Goal: Use online tool/utility: Utilize a website feature to perform a specific function

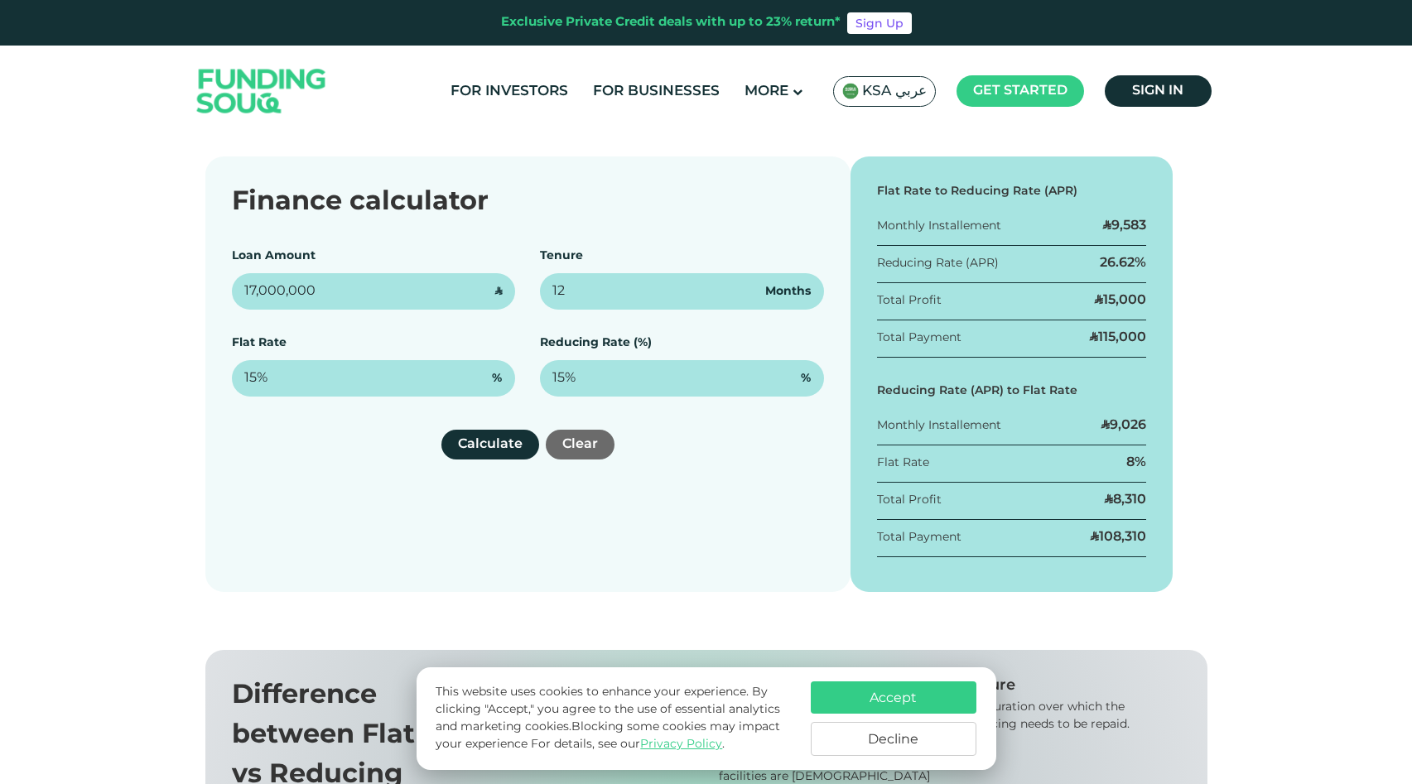
type input "17,000,000"
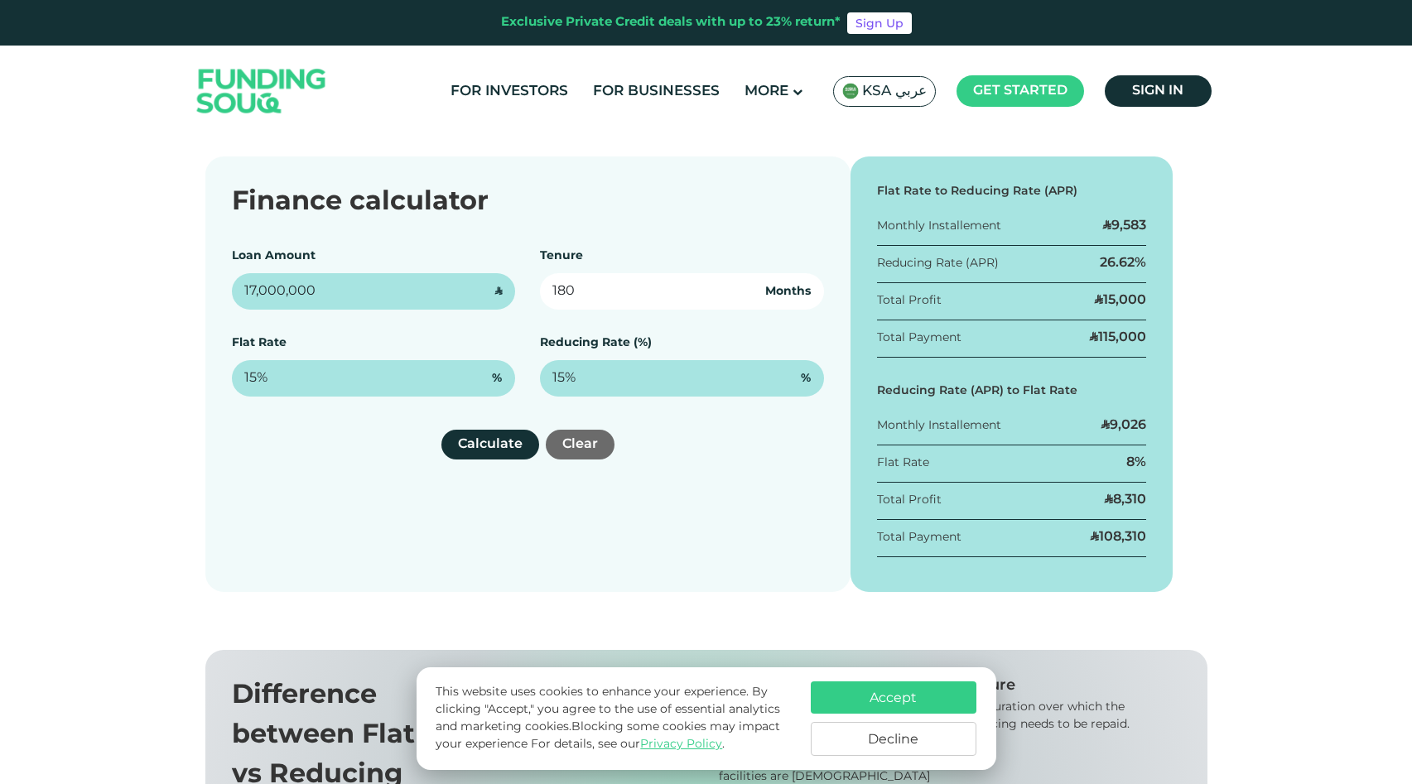
type input "180"
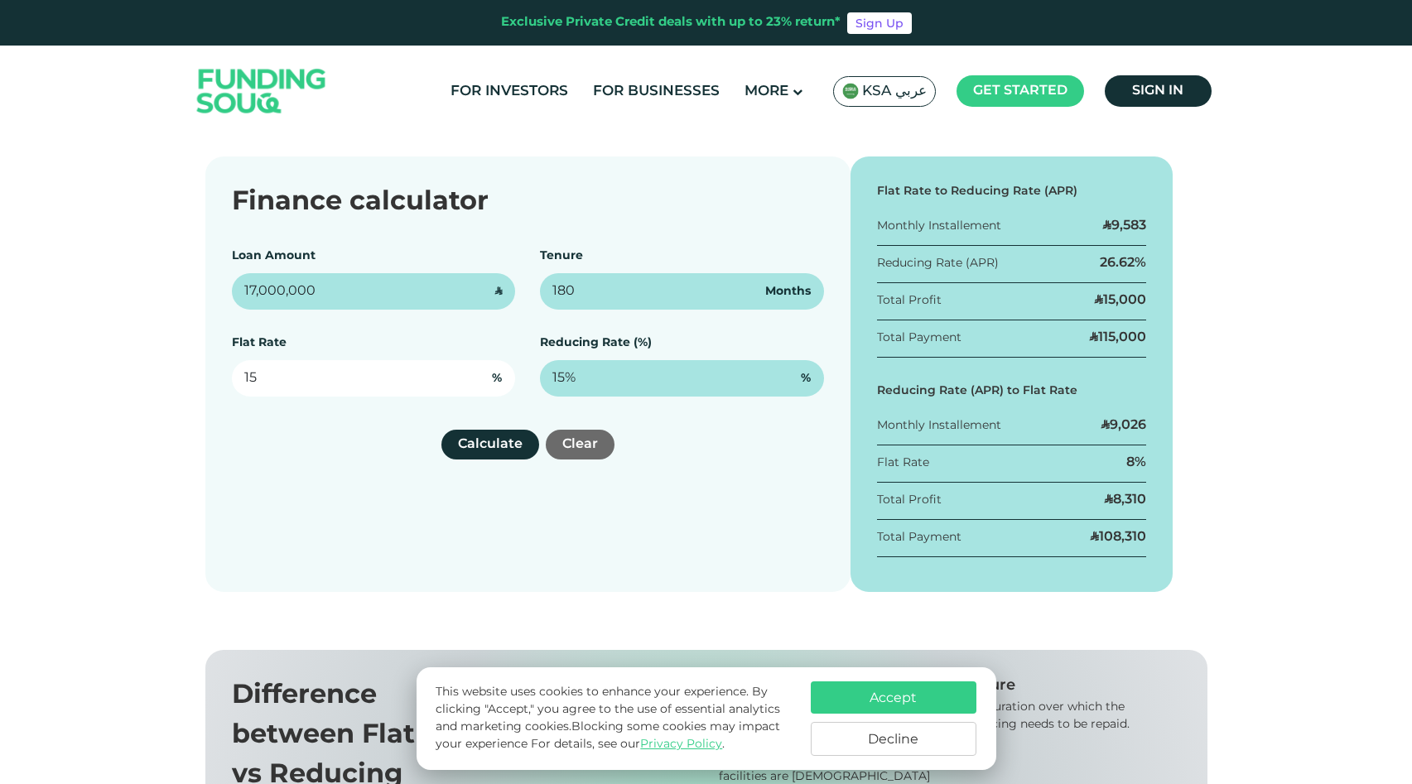
type input "1"
click at [217, 464] on div "Finance calculator Loan Amount 17,000,000 ʢ Tenure 180 Months Flat Rate % Reduc…" at bounding box center [527, 374] width 645 height 436
click at [368, 384] on input "text" at bounding box center [374, 378] width 284 height 36
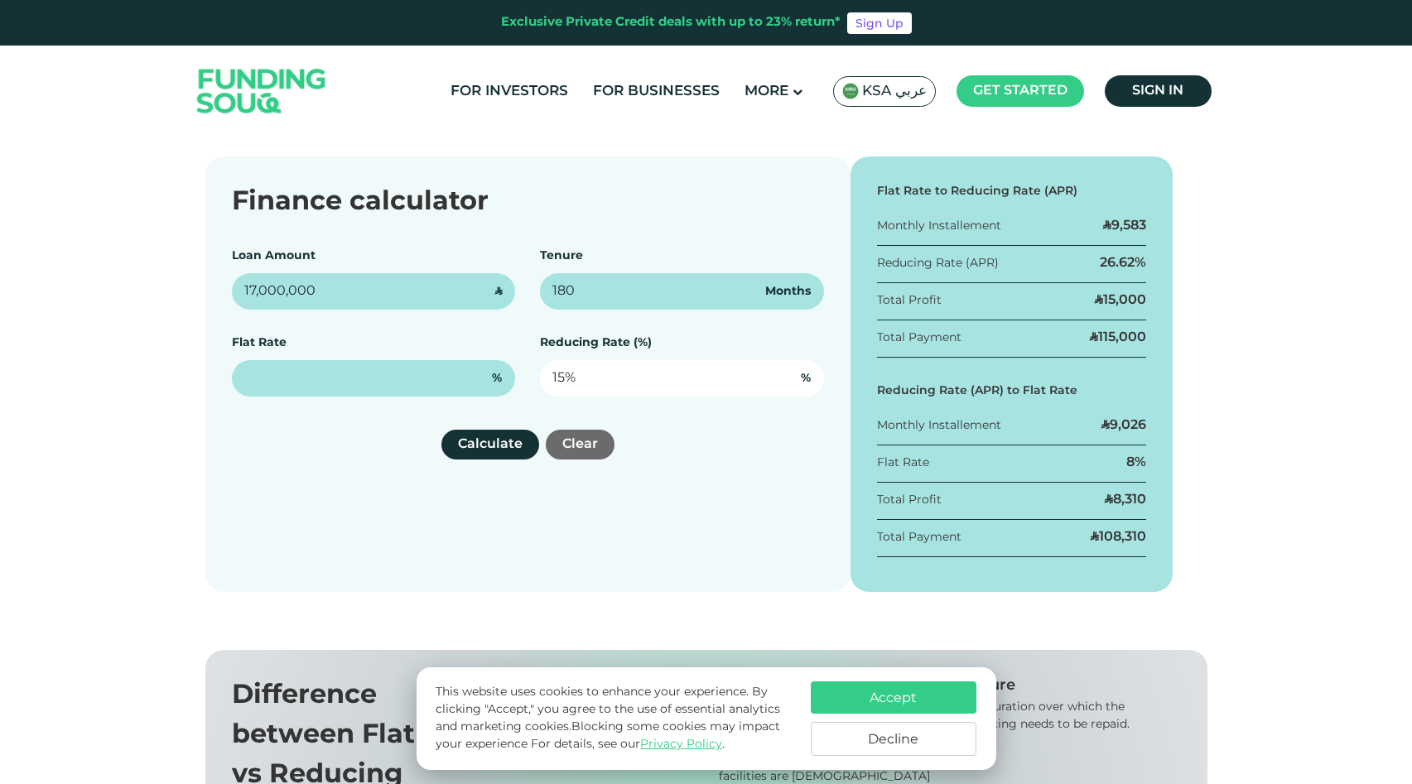
type input "15"
click at [665, 378] on input "15" at bounding box center [682, 378] width 284 height 36
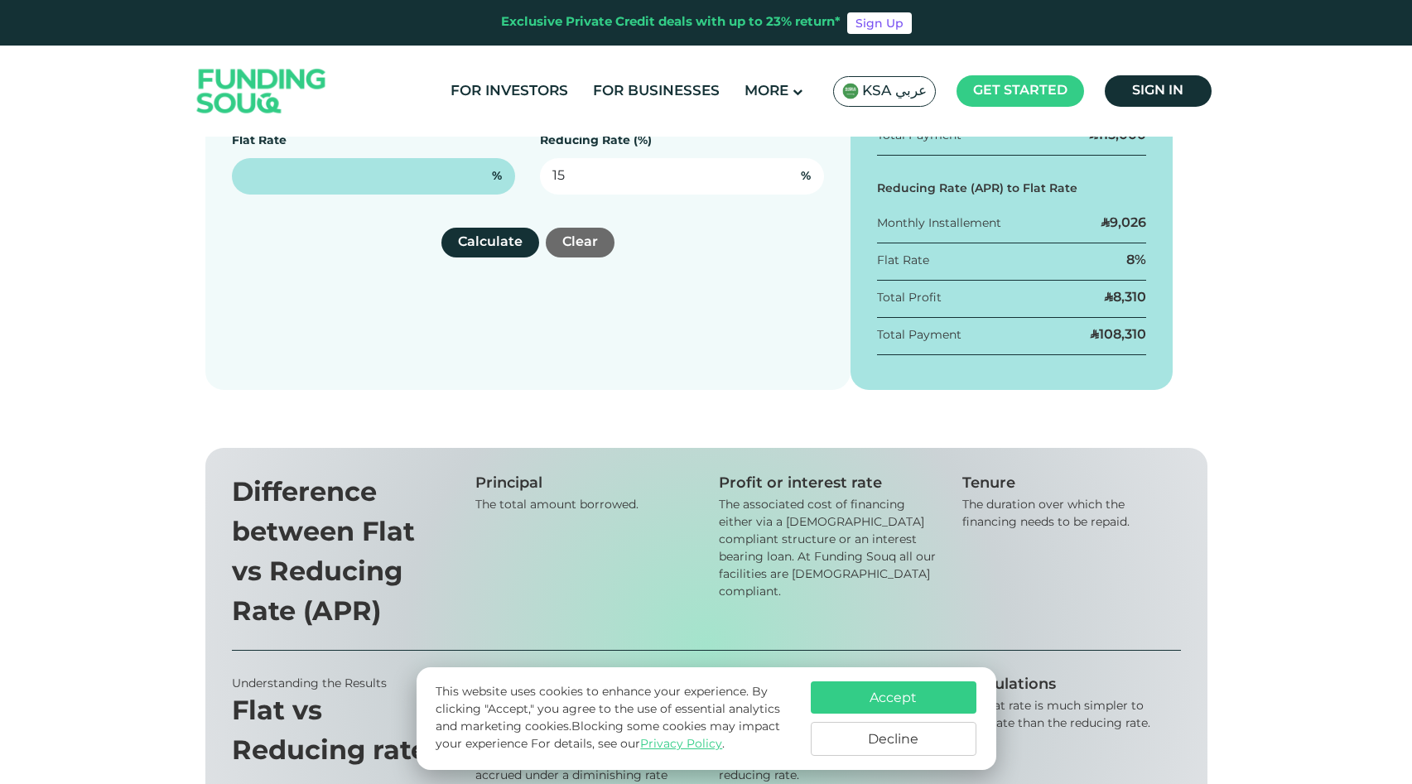
scroll to position [439, 0]
